Goal: Information Seeking & Learning: Learn about a topic

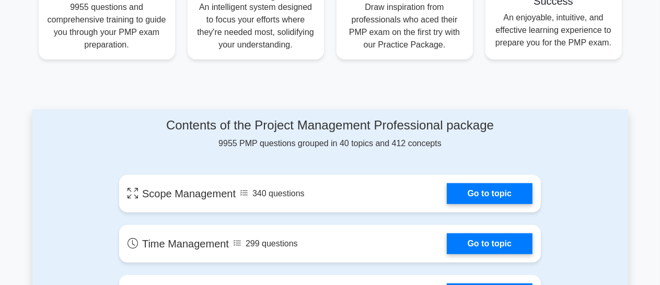
scroll to position [460, 0]
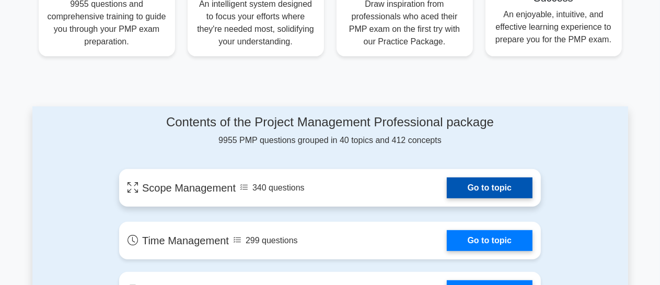
click at [446, 186] on link "Go to topic" at bounding box center [489, 188] width 86 height 21
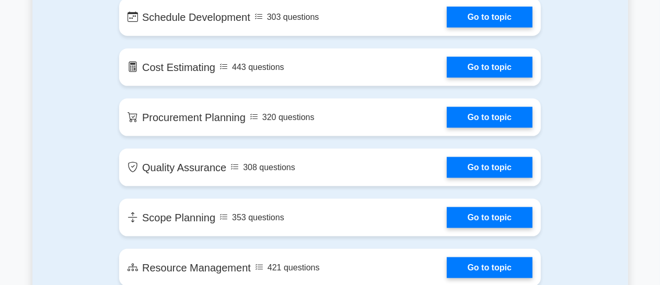
scroll to position [1191, 0]
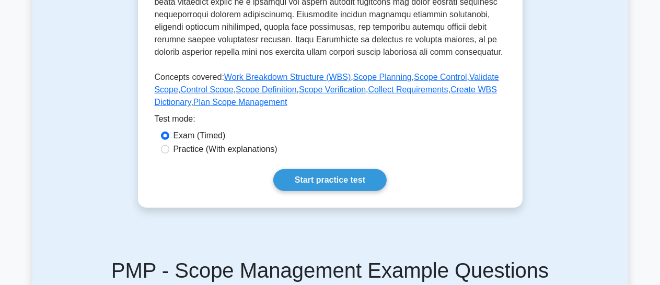
scroll to position [460, 0]
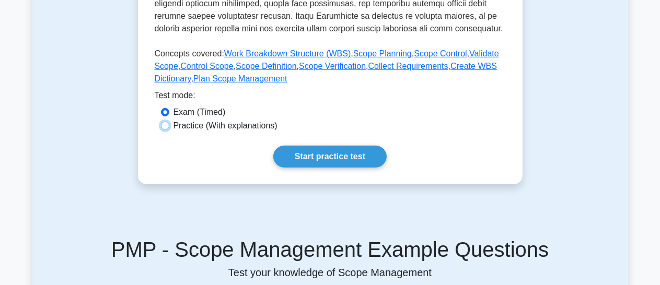
click at [166, 125] on input "Practice (With explanations)" at bounding box center [165, 126] width 8 height 8
radio input "true"
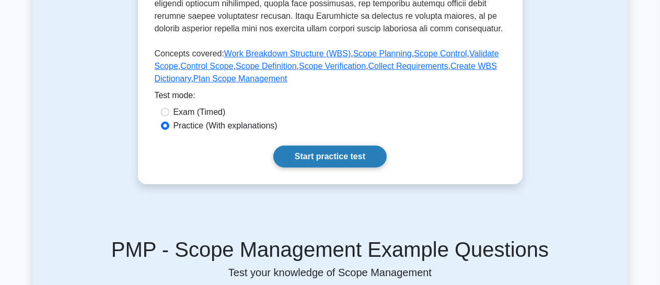
click at [297, 156] on link "Start practice test" at bounding box center [329, 157] width 113 height 22
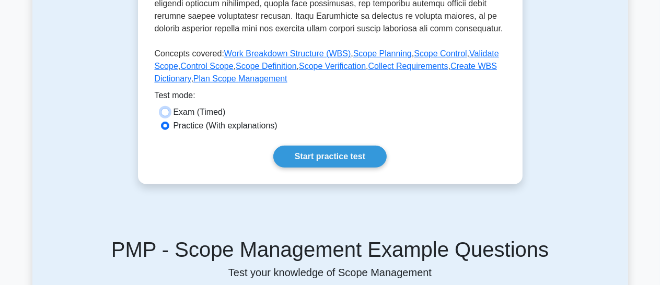
click at [163, 109] on input "Exam (Timed)" at bounding box center [165, 112] width 8 height 8
radio input "true"
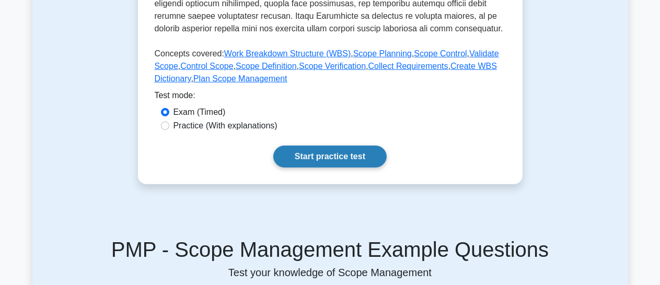
click at [300, 160] on link "Start practice test" at bounding box center [329, 157] width 113 height 22
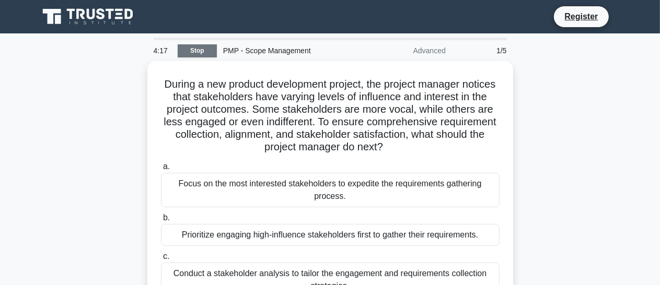
click at [205, 53] on link "Stop" at bounding box center [197, 50] width 39 height 13
